Goal: Information Seeking & Learning: Learn about a topic

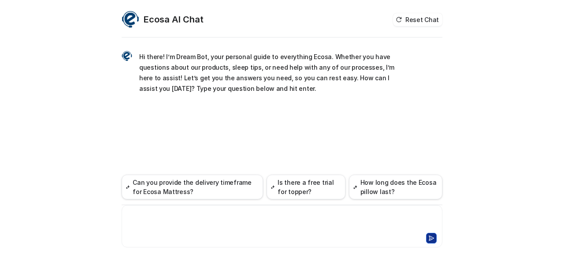
click at [211, 220] on div at bounding box center [282, 221] width 317 height 20
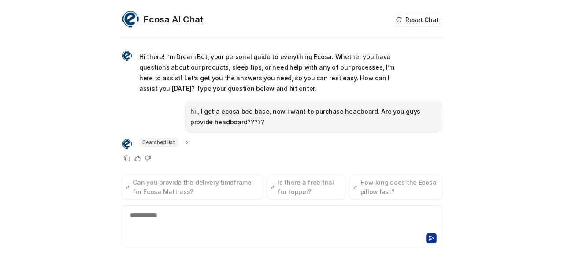
click at [522, 168] on div "**********" at bounding box center [282, 129] width 564 height 258
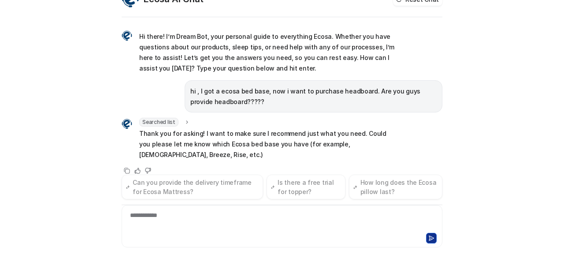
scroll to position [2, 0]
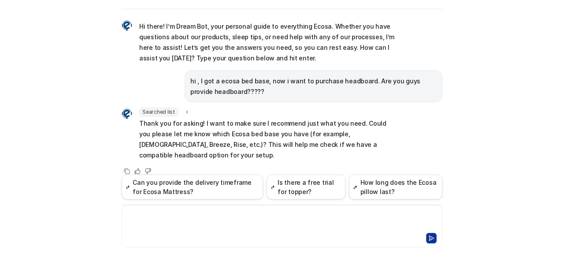
click at [218, 220] on div at bounding box center [282, 221] width 317 height 20
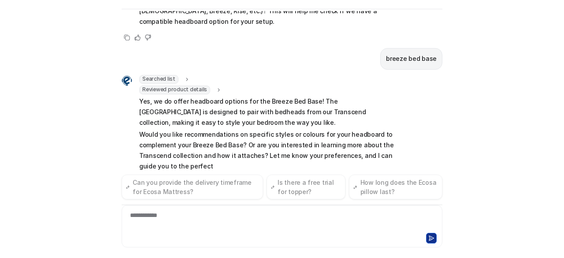
scroll to position [146, 0]
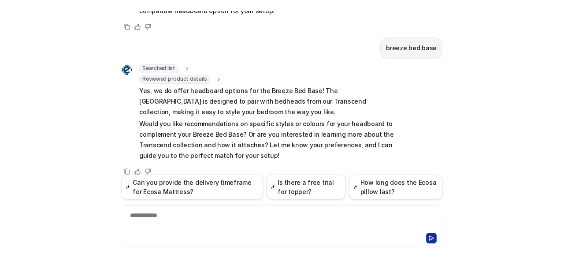
click at [188, 222] on div "**********" at bounding box center [282, 221] width 317 height 20
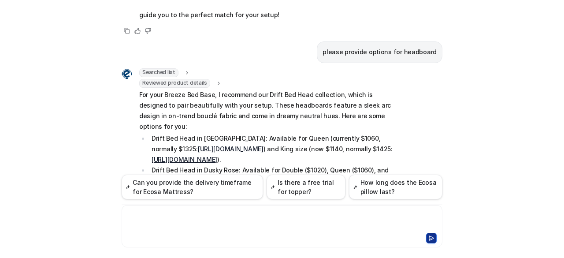
scroll to position [285, 0]
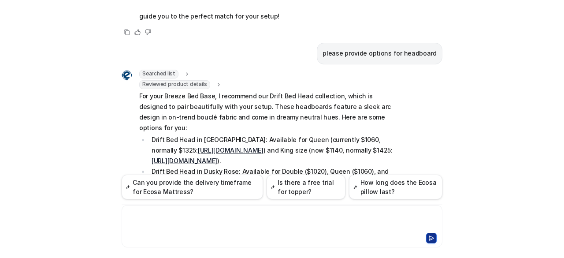
click at [184, 217] on div at bounding box center [282, 221] width 317 height 20
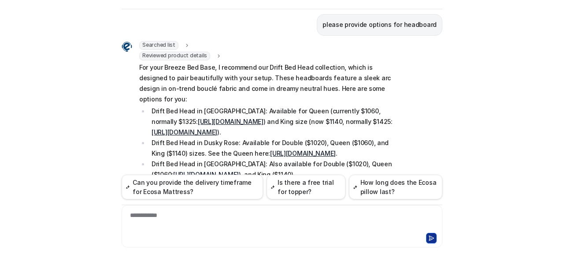
scroll to position [313, 0]
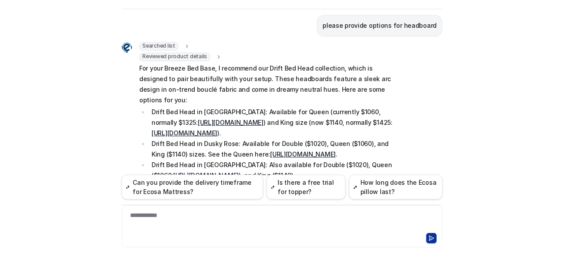
click at [263, 118] on link "[URL][DOMAIN_NAME]" at bounding box center [231, 121] width 66 height 7
click at [276, 150] on link "[URL][DOMAIN_NAME]" at bounding box center [303, 153] width 66 height 7
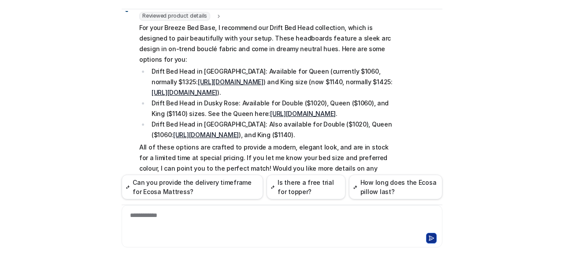
scroll to position [360, 0]
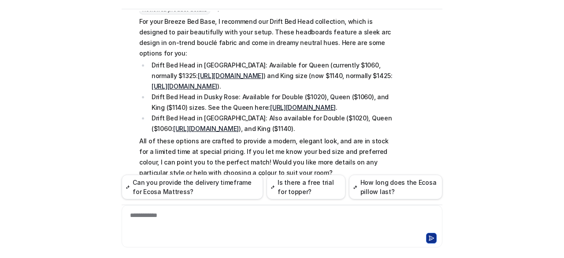
click at [239, 126] on link "[URL][DOMAIN_NAME]" at bounding box center [206, 128] width 66 height 7
